Goal: Task Accomplishment & Management: Complete application form

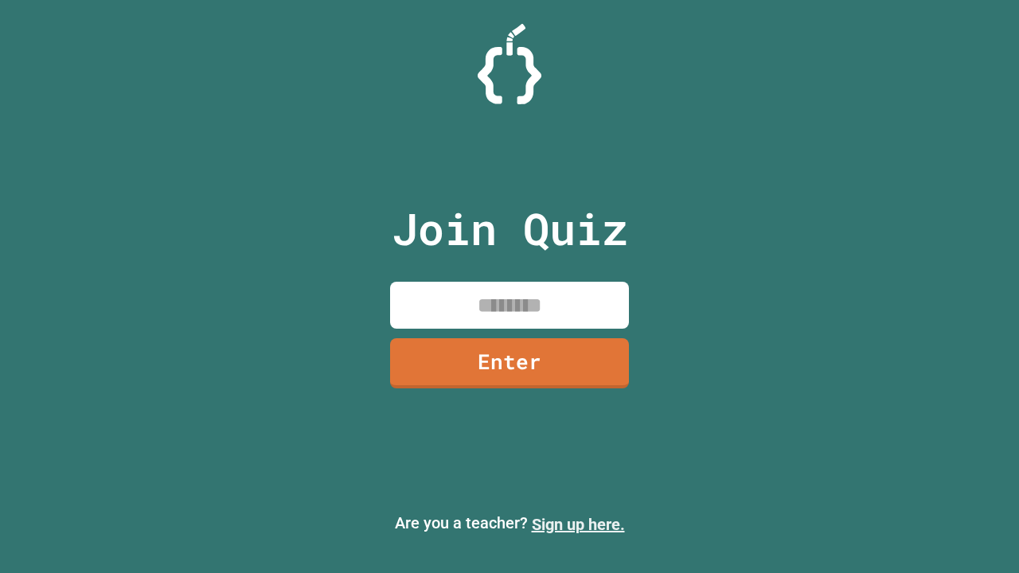
click at [578, 525] on link "Sign up here." at bounding box center [578, 524] width 93 height 19
